Goal: Information Seeking & Learning: Learn about a topic

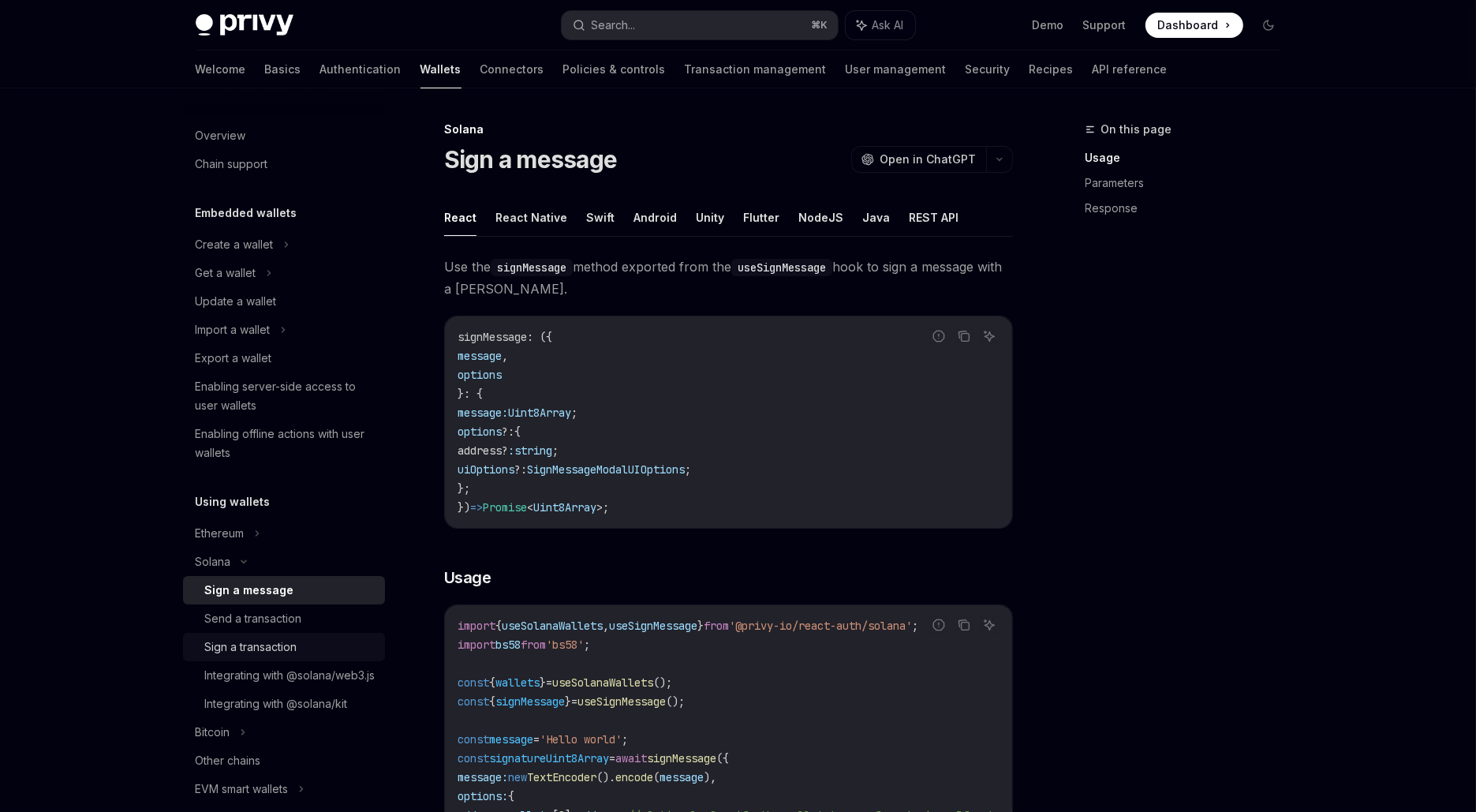
click at [290, 652] on div "Sign a transaction" at bounding box center [251, 646] width 92 height 19
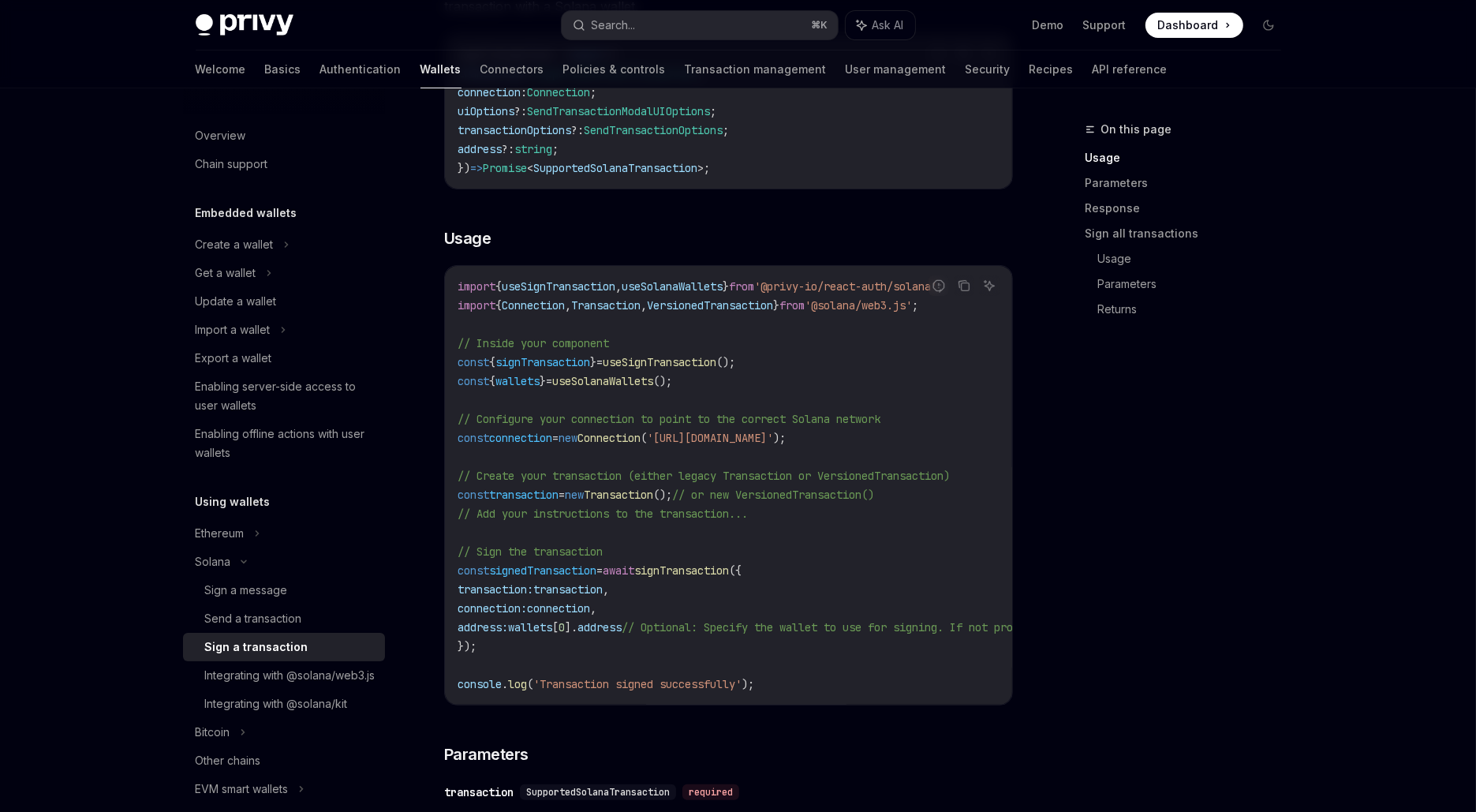
scroll to position [340, 0]
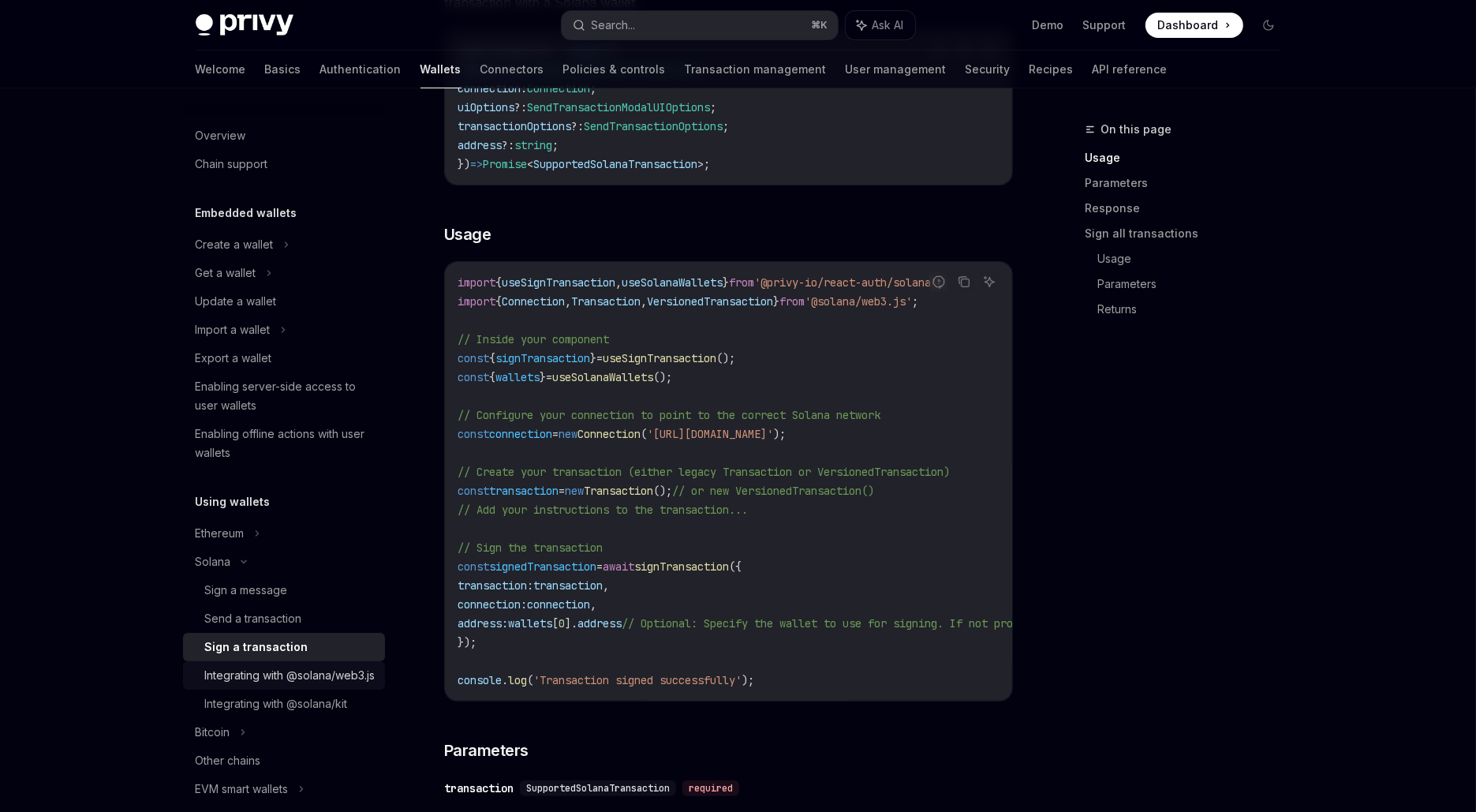
click at [276, 685] on div "Integrating with @solana/web3.js" at bounding box center [290, 675] width 171 height 19
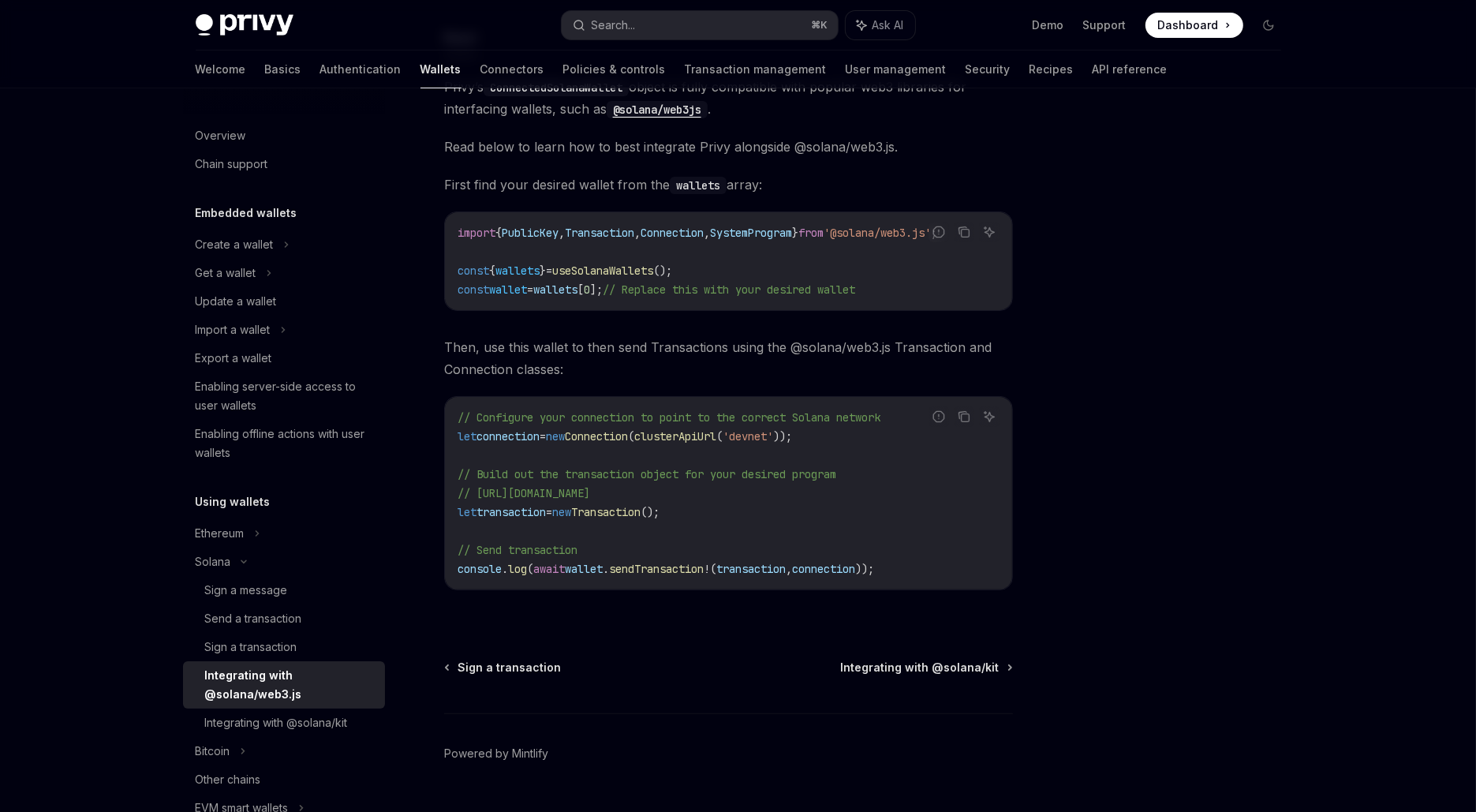
scroll to position [222, 0]
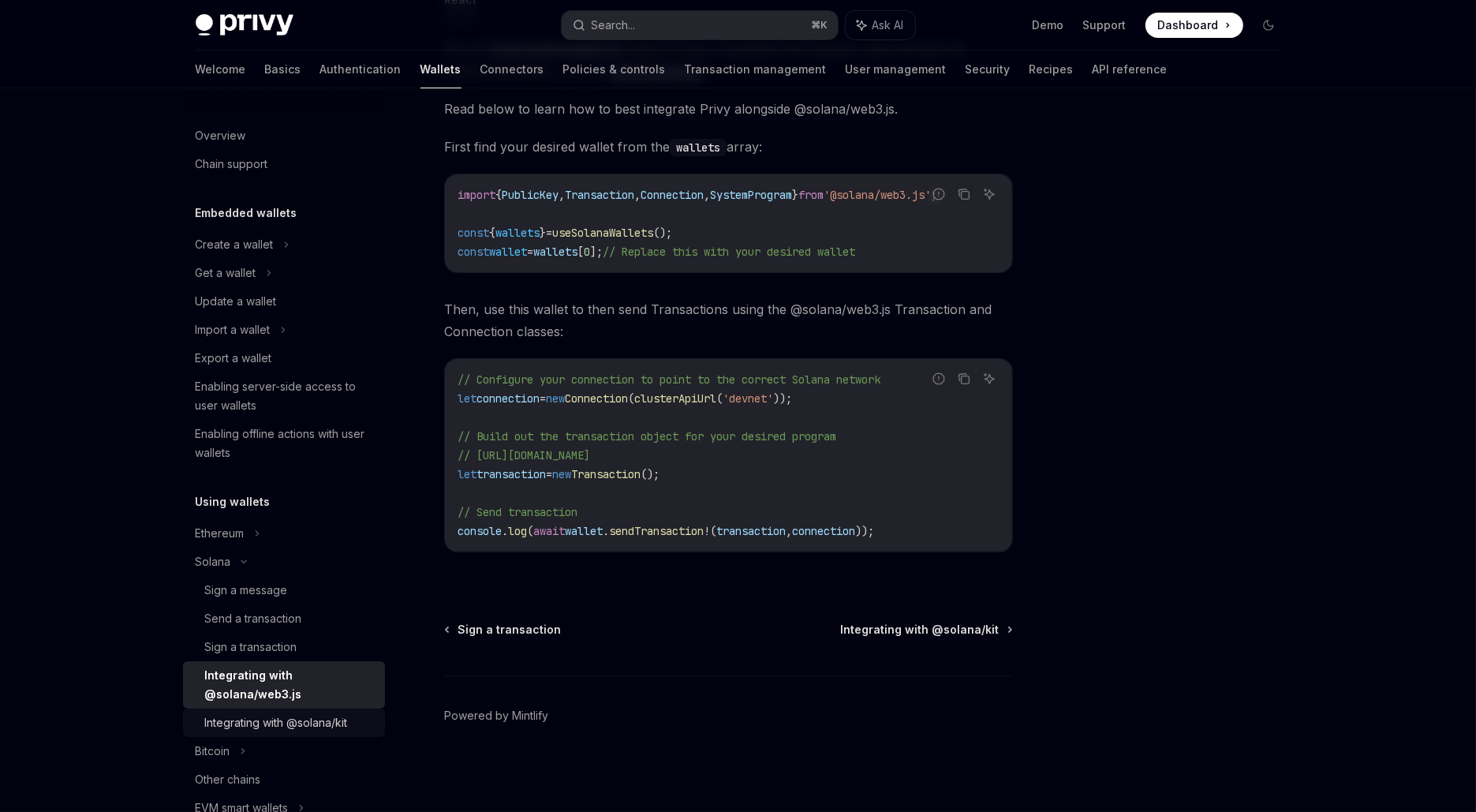
click at [339, 724] on div "Integrating with @solana/kit" at bounding box center [277, 723] width 143 height 19
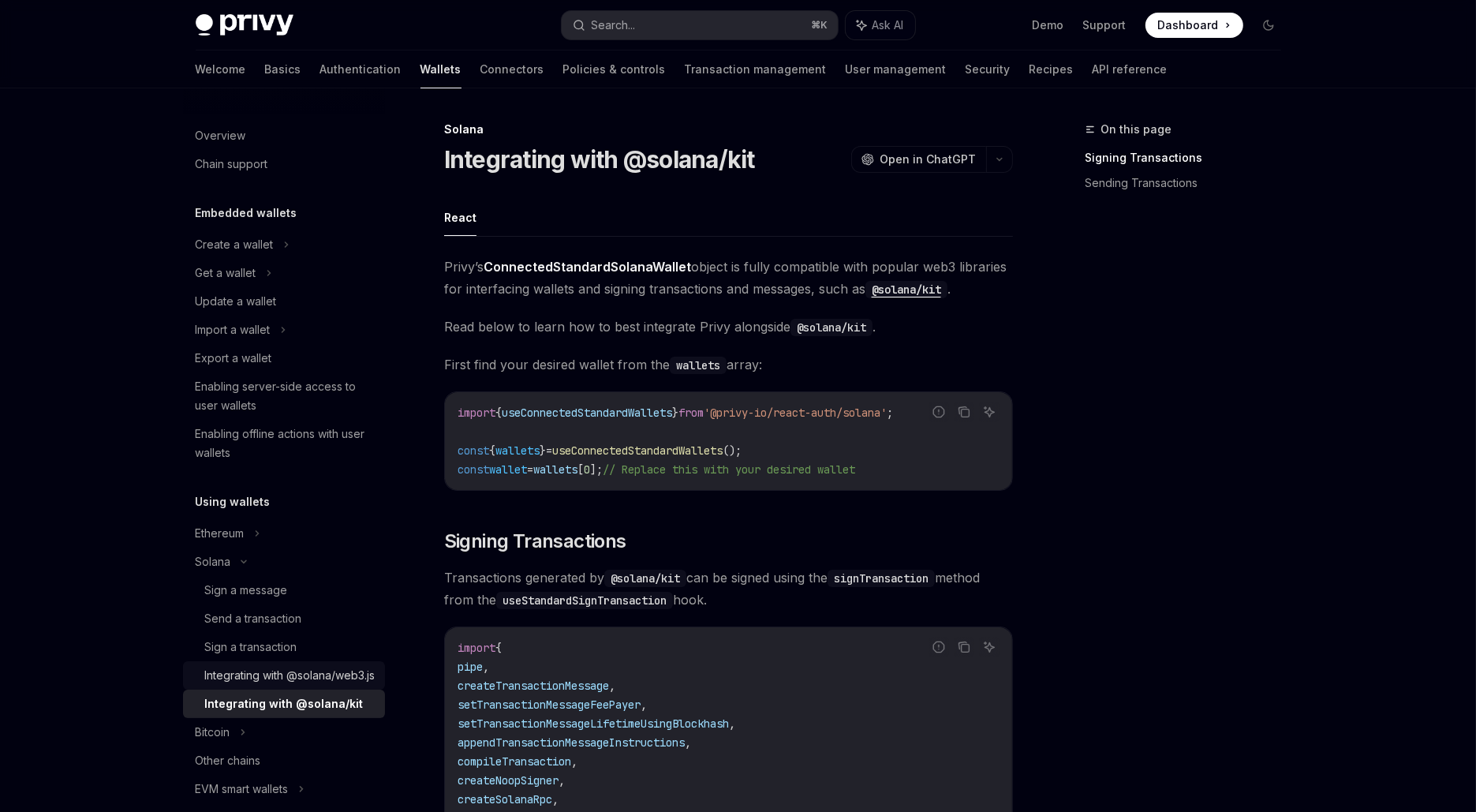
click at [268, 683] on div "Integrating with @solana/web3.js" at bounding box center [290, 675] width 171 height 19
type textarea "*"
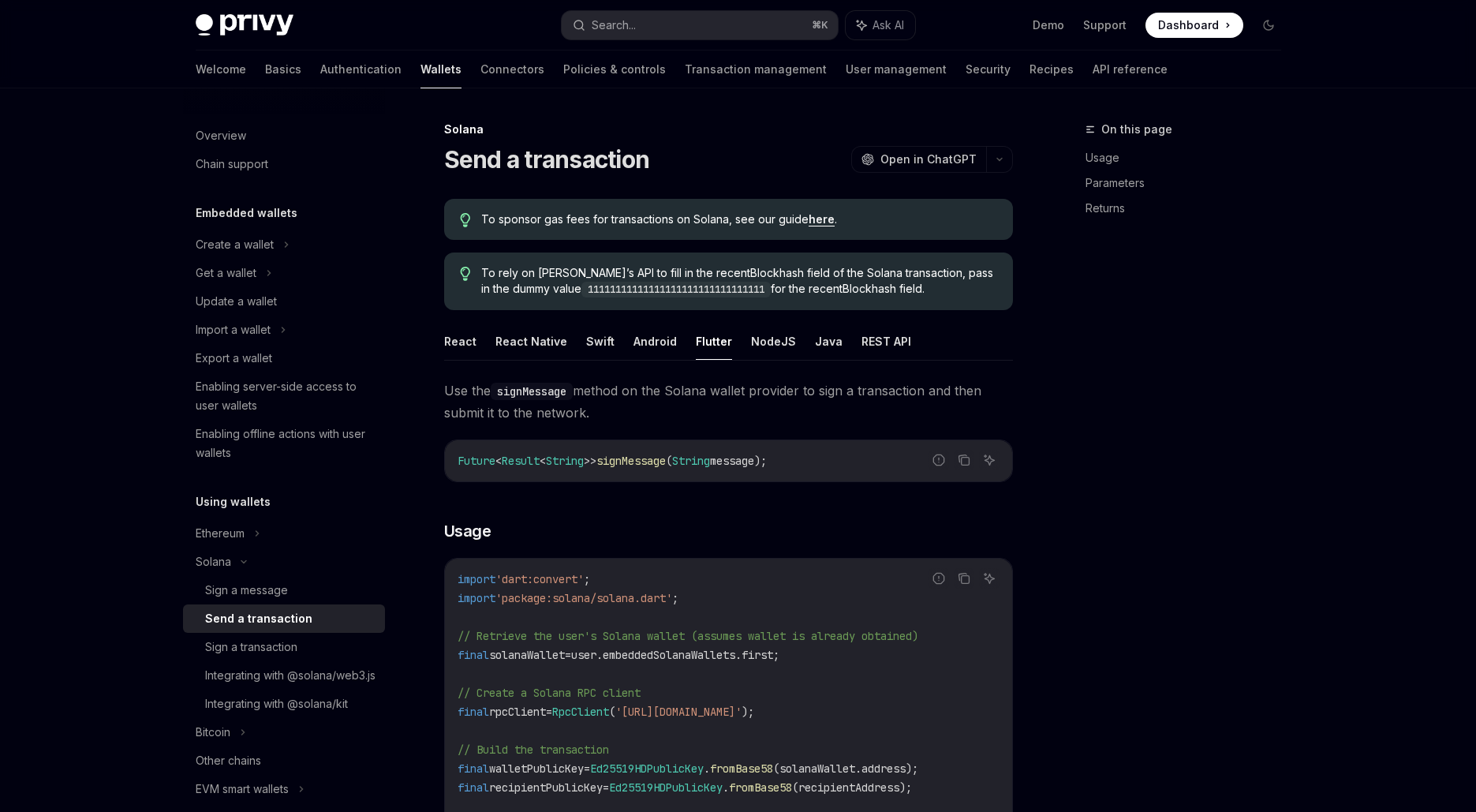
scroll to position [218, 0]
